Goal: Transaction & Acquisition: Obtain resource

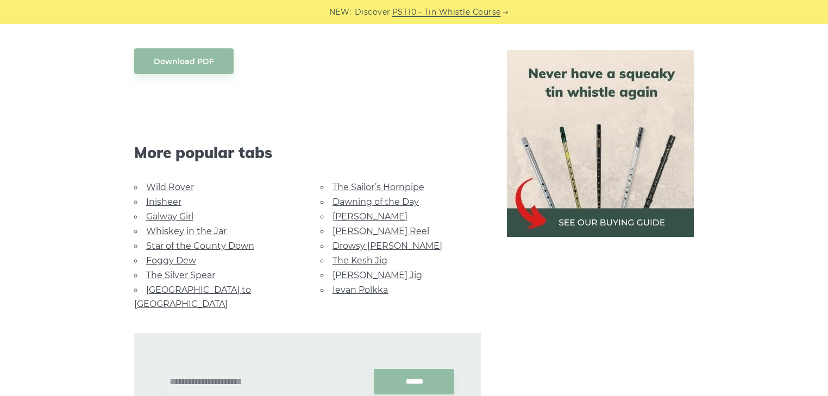
scroll to position [869, 0]
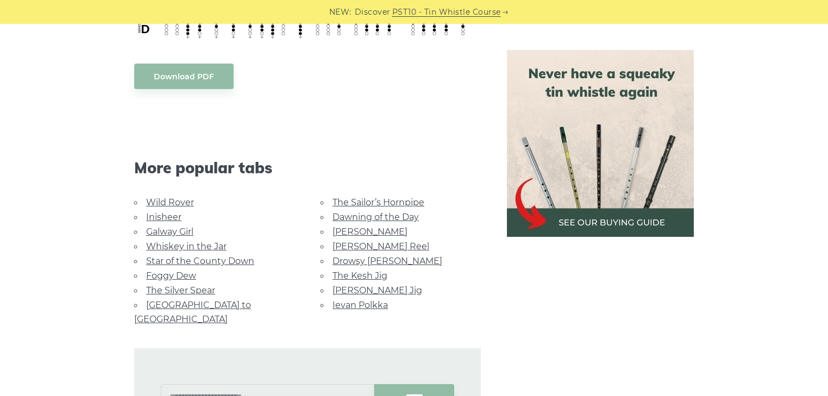
click at [204, 80] on body "NEW: Discover PST10 - Tin Whistle Course Lessons Fingering Charts Tabs & Notes …" at bounding box center [414, 106] width 828 height 1950
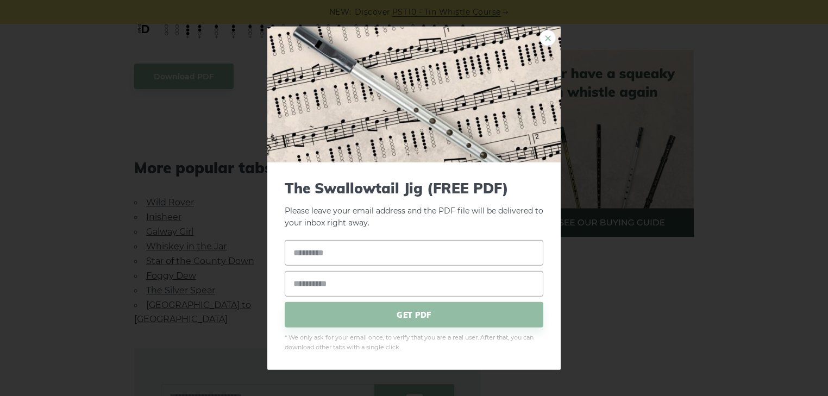
click at [548, 39] on link "×" at bounding box center [547, 37] width 16 height 16
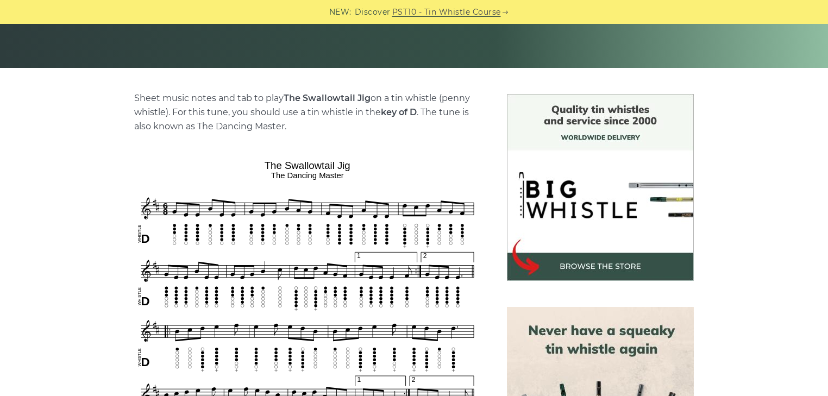
scroll to position [348, 0]
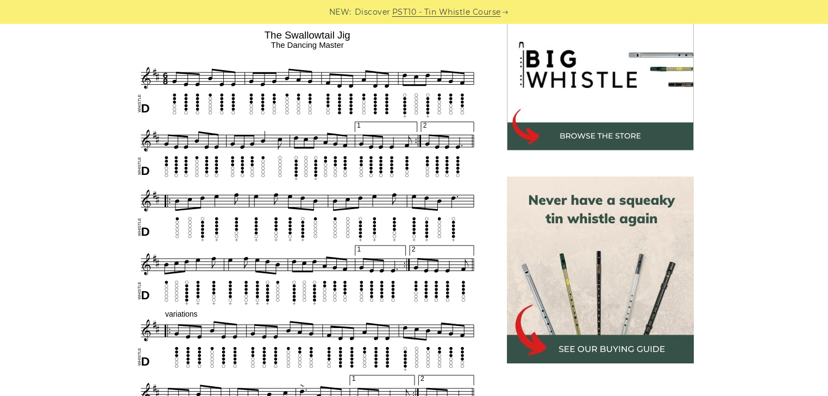
drag, startPoint x: 132, startPoint y: 60, endPoint x: 261, endPoint y: 124, distance: 143.8
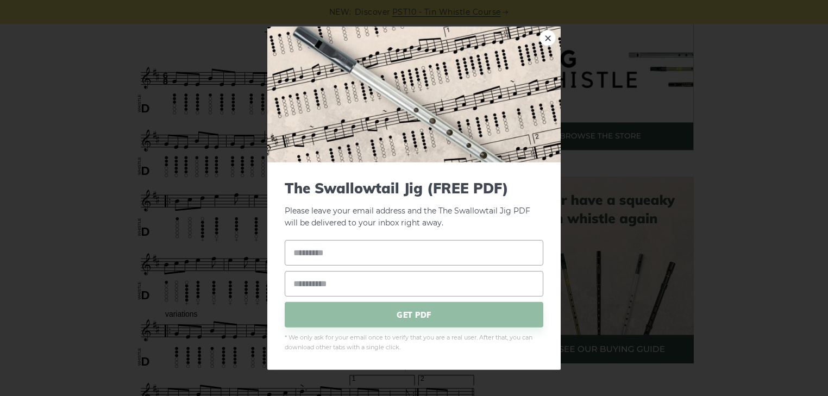
drag, startPoint x: 286, startPoint y: 91, endPoint x: 306, endPoint y: 147, distance: 59.4
click at [427, 250] on input "text" at bounding box center [414, 253] width 258 height 26
type input "****"
type input "**********"
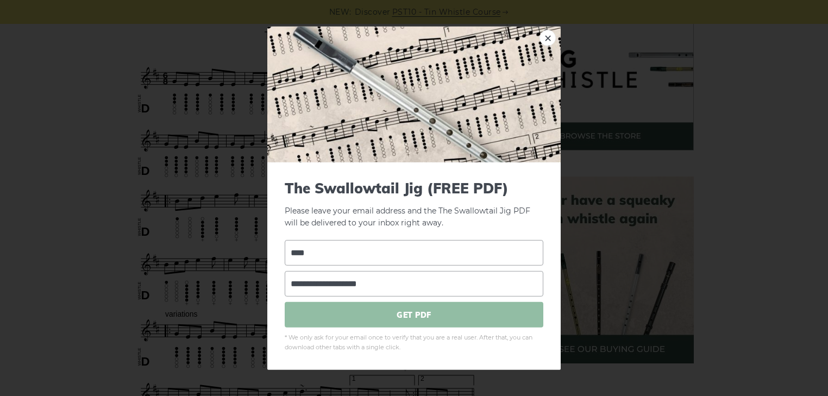
click at [415, 317] on span "GET PDF" at bounding box center [414, 315] width 258 height 26
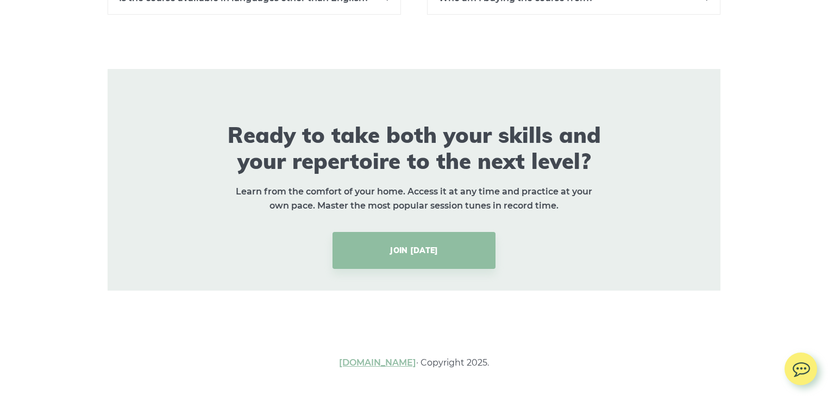
scroll to position [8212, 0]
